Goal: Task Accomplishment & Management: Complete application form

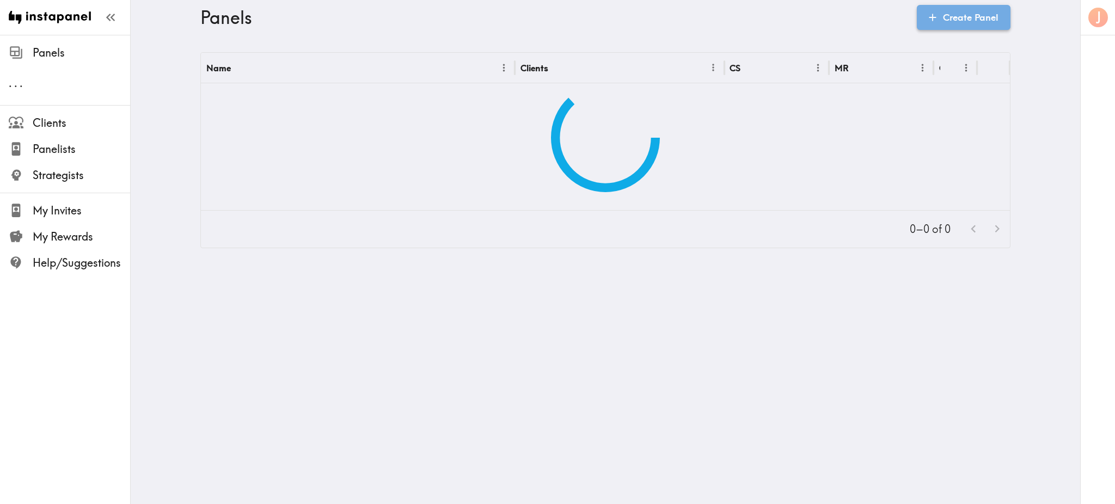
click at [985, 21] on link "Create Panel" at bounding box center [964, 17] width 94 height 25
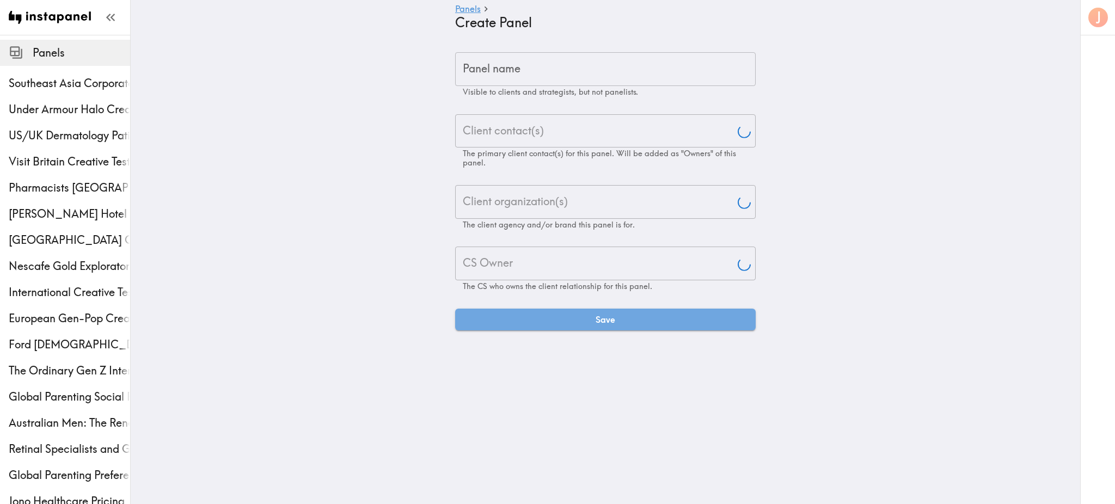
type input "[PERSON_NAME]"
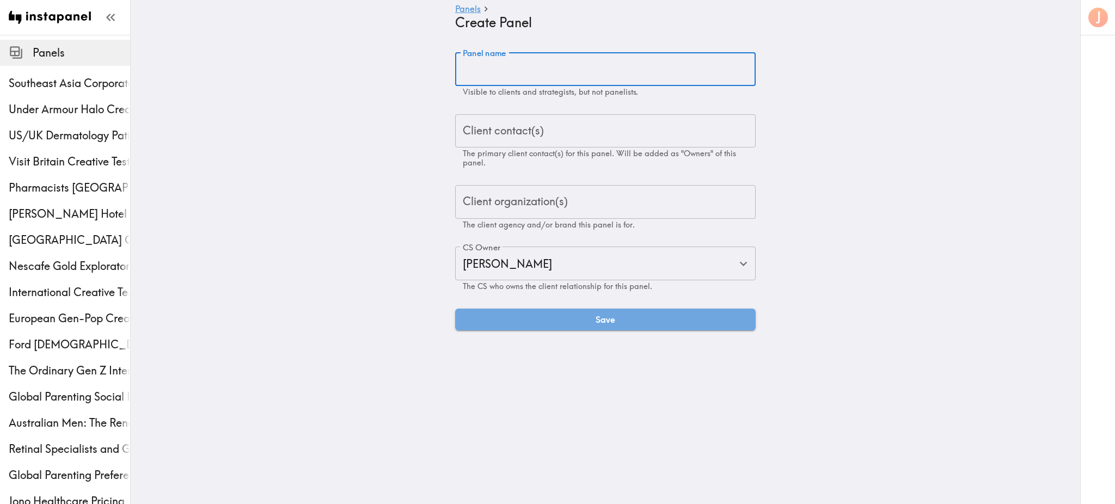
click at [570, 65] on input "Panel name" at bounding box center [605, 69] width 301 height 34
click at [563, 72] on input "i-D Audience Insights Exploratory" at bounding box center [605, 69] width 301 height 34
click at [646, 72] on input "i-D Audience Insights Exploratory" at bounding box center [605, 69] width 301 height 34
type input "i-D Audience Insights Exploratory"
click at [603, 127] on input "Client contact(s)" at bounding box center [605, 131] width 291 height 24
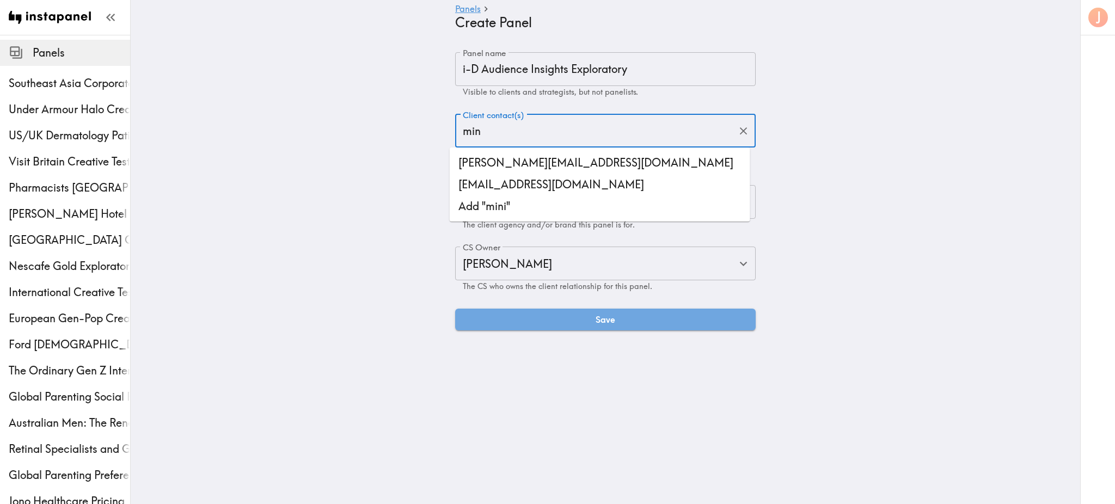
type input "mina"
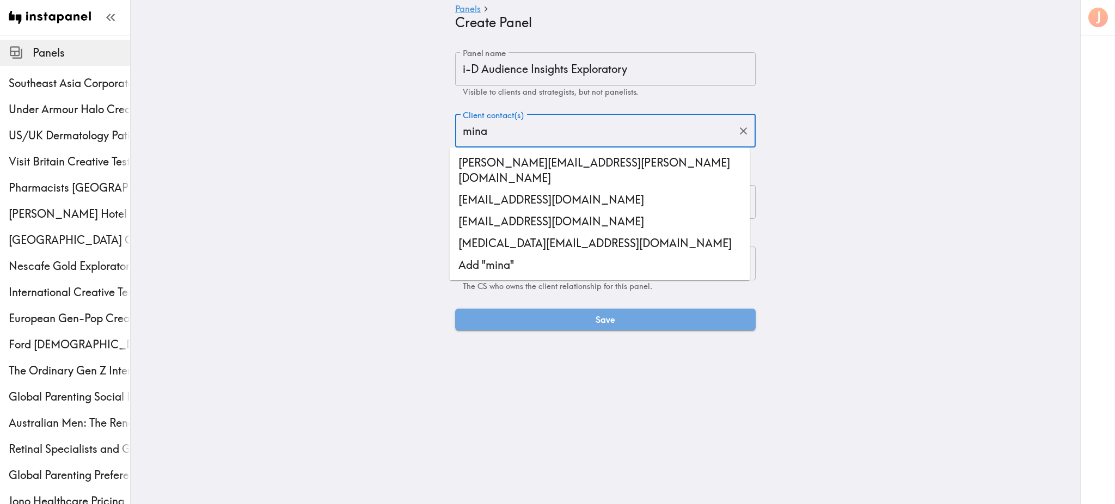
click at [571, 189] on li "[EMAIL_ADDRESS][DOMAIN_NAME]" at bounding box center [600, 200] width 301 height 22
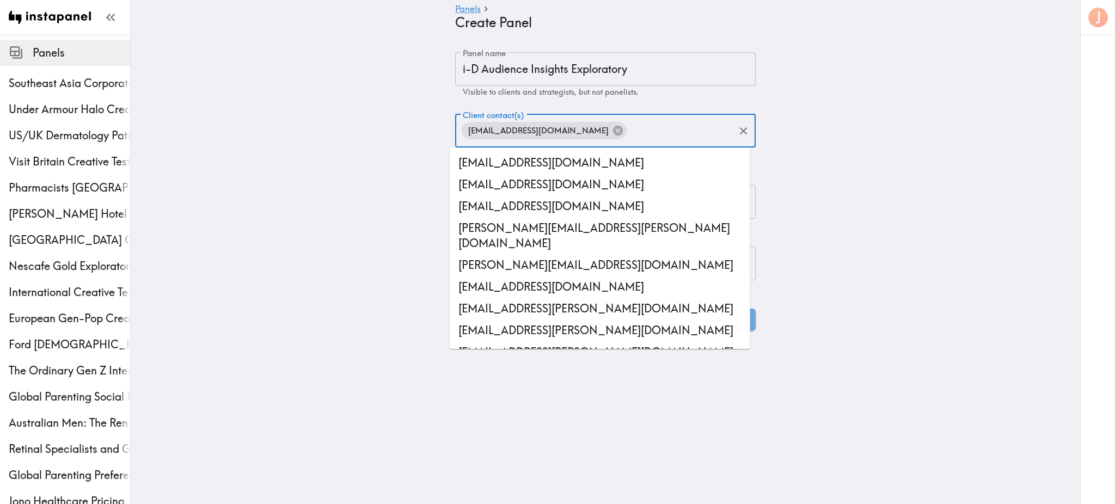
scroll to position [30466, 0]
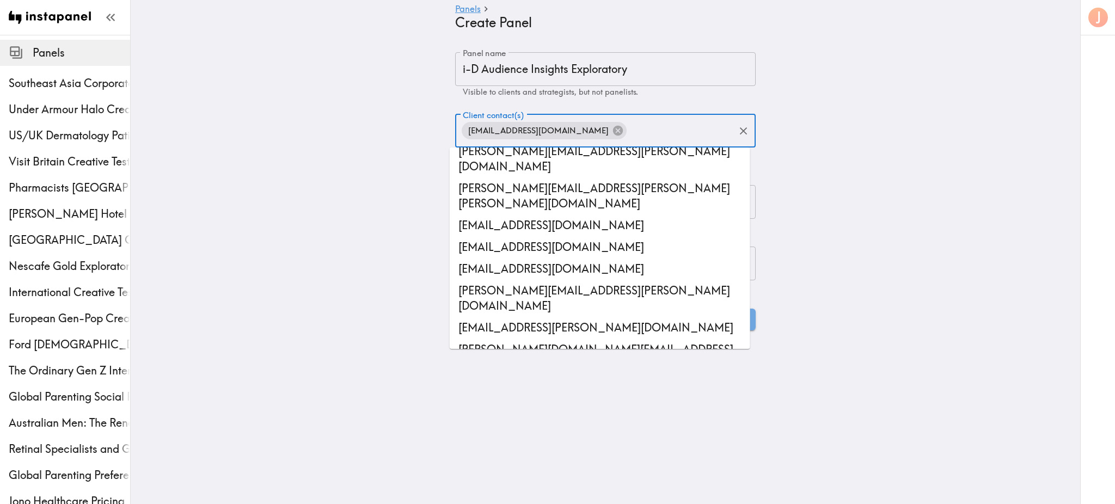
click at [817, 207] on main "Panels Create Panel Panel name i-D Audience Insights Exploratory Panel name Vis…" at bounding box center [606, 191] width 950 height 313
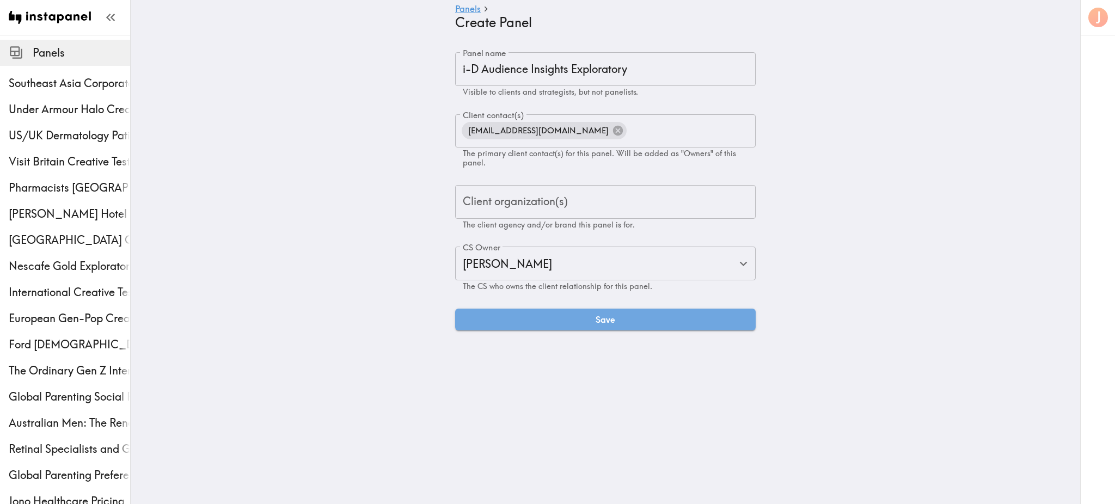
click at [607, 186] on div "Client organization(s)" at bounding box center [605, 202] width 301 height 34
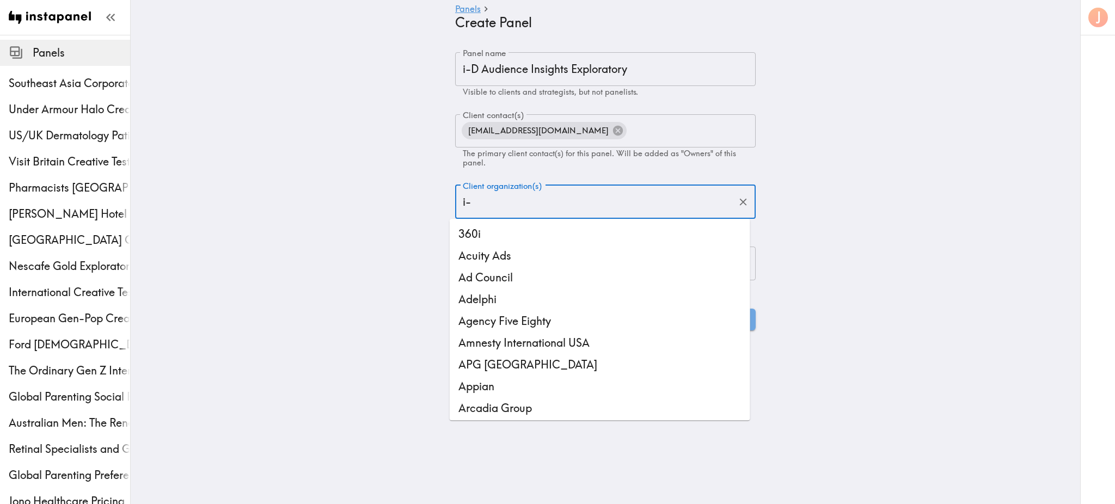
type input "i-D"
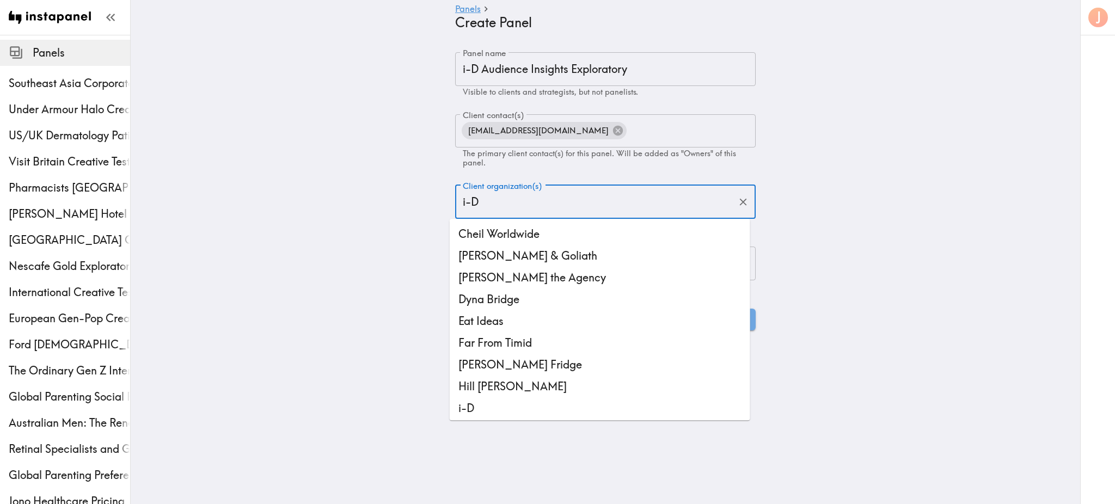
click at [497, 402] on li "i-D" at bounding box center [600, 408] width 301 height 22
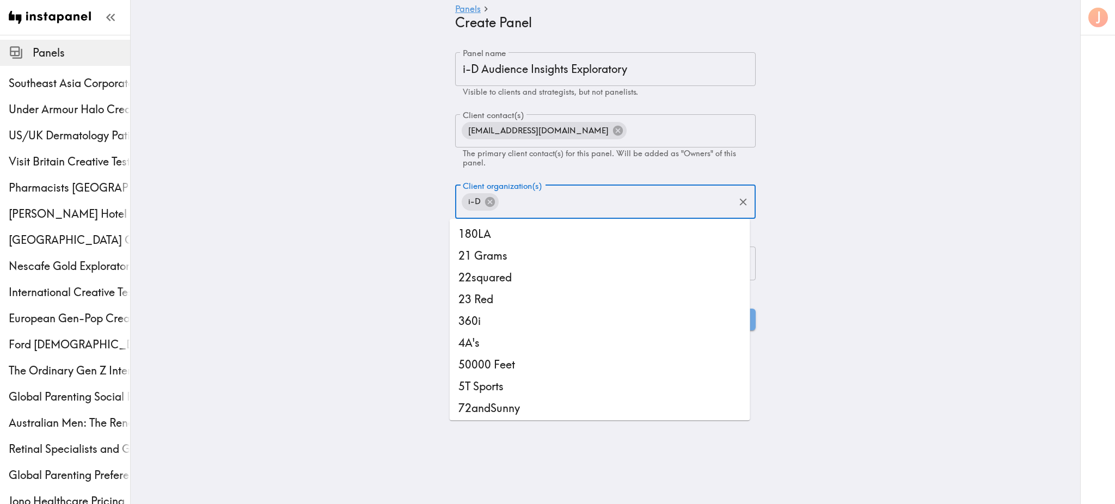
scroll to position [5987, 0]
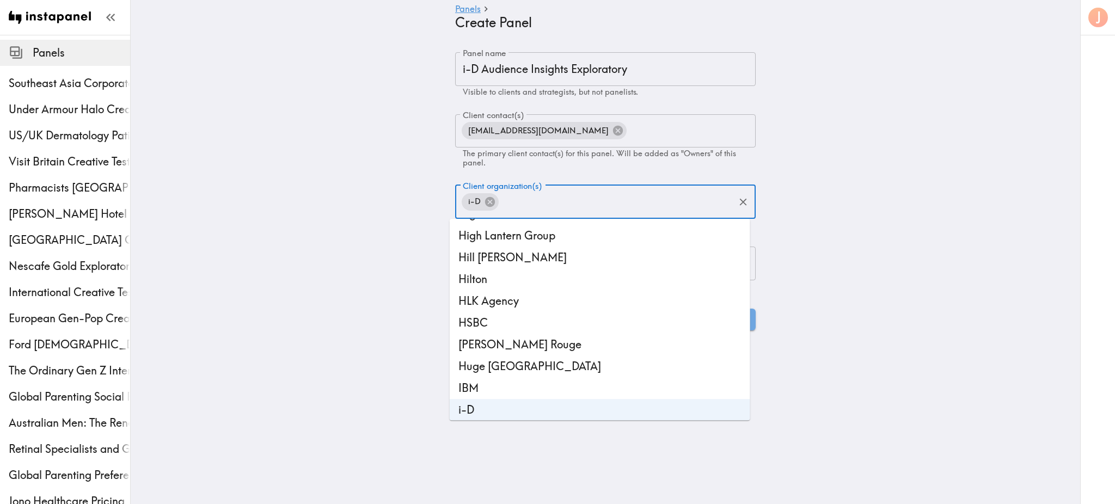
click at [834, 288] on main "Panels Create Panel Panel name i-D Audience Insights Exploratory Panel name Vis…" at bounding box center [606, 191] width 950 height 313
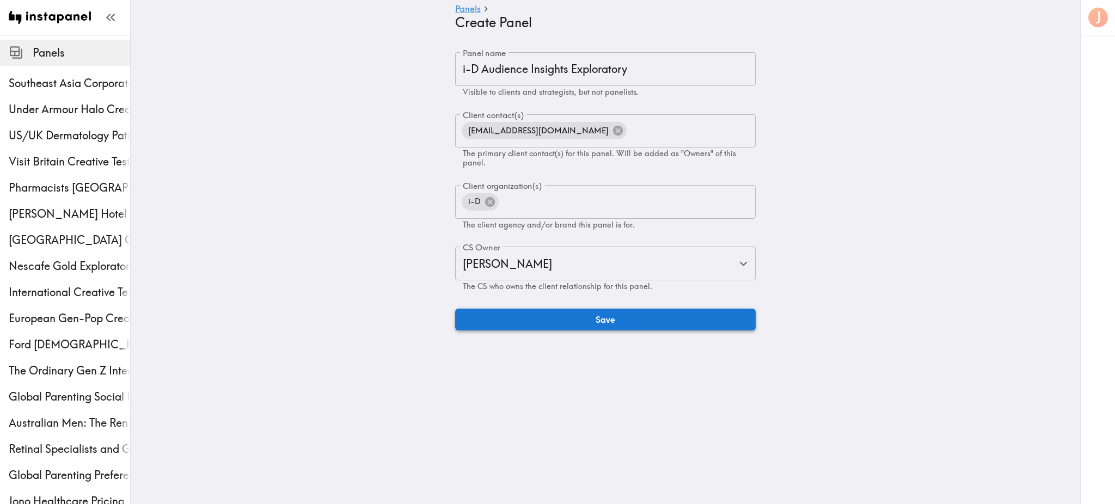
click at [555, 330] on button "Save" at bounding box center [605, 320] width 301 height 22
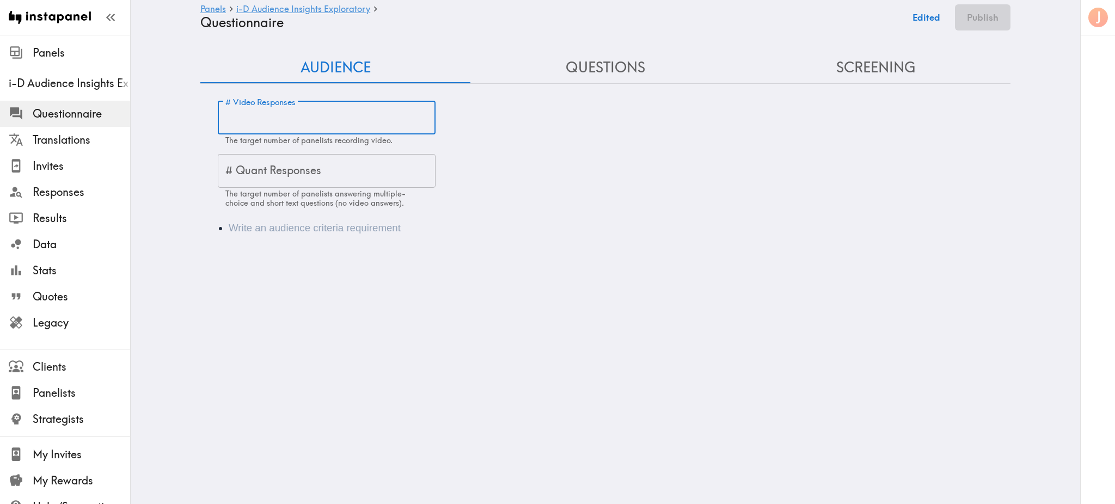
click at [242, 121] on input "# Video Responses" at bounding box center [327, 118] width 218 height 34
click at [242, 121] on input "5" at bounding box center [327, 118] width 218 height 34
type input "50"
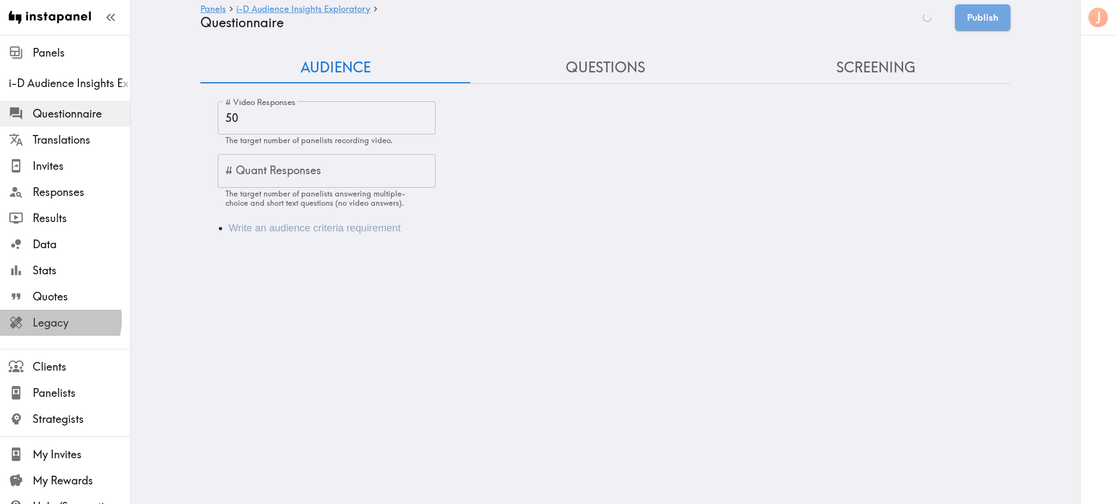
click at [47, 319] on span "Legacy" at bounding box center [81, 322] width 97 height 15
